Goal: Navigation & Orientation: Find specific page/section

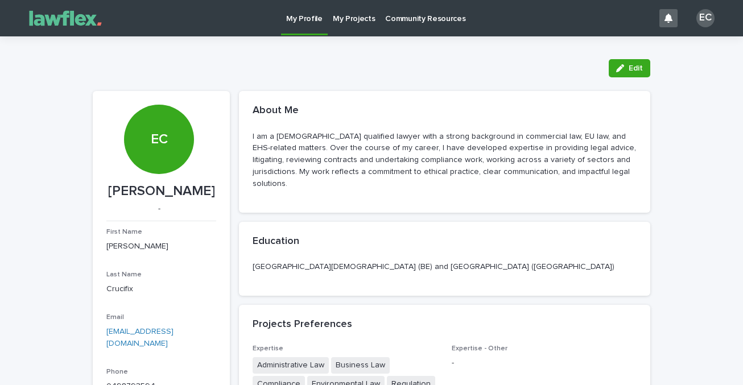
click at [347, 15] on p "My Projects" at bounding box center [354, 12] width 43 height 24
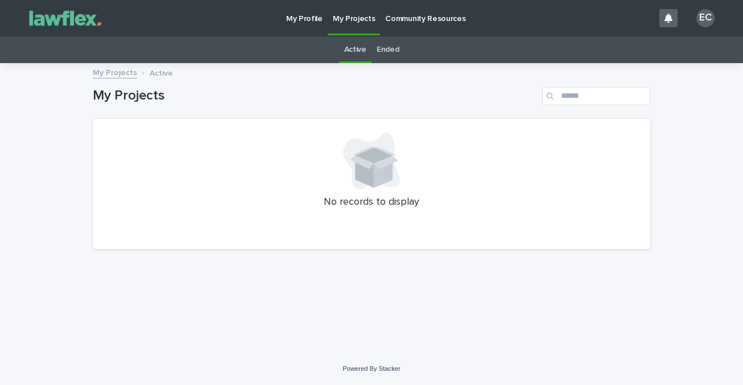
click at [401, 15] on p "Community Resources" at bounding box center [425, 12] width 80 height 24
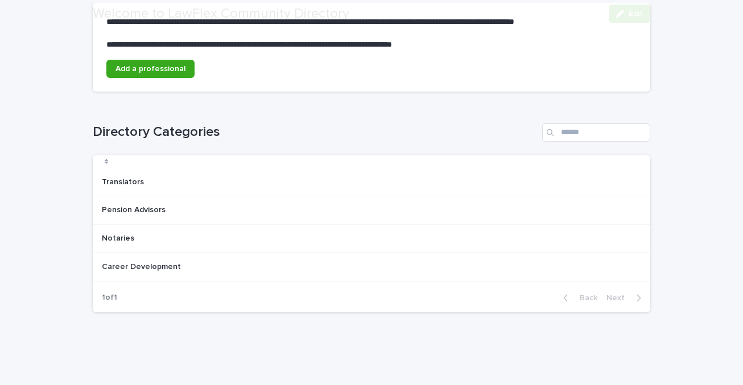
scroll to position [141, 0]
